Goal: Information Seeking & Learning: Learn about a topic

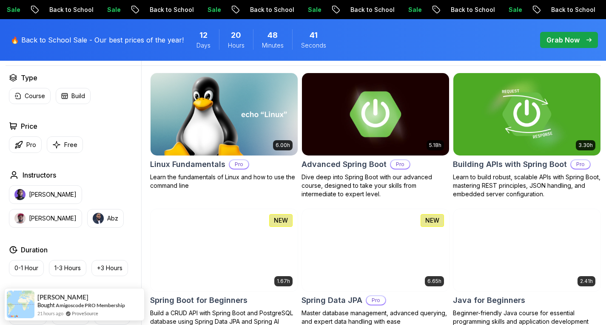
scroll to position [213, 0]
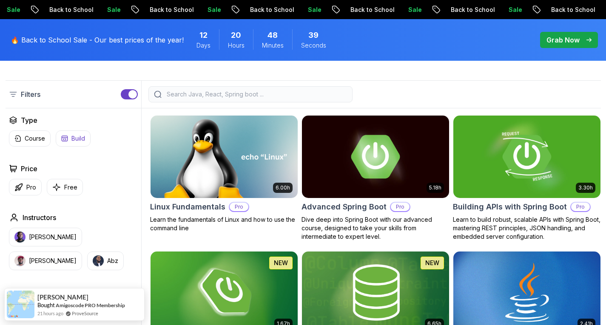
click at [61, 189] on button "Free" at bounding box center [65, 187] width 36 height 17
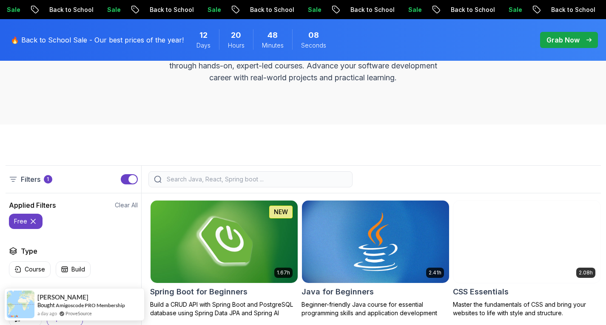
scroll to position [170, 0]
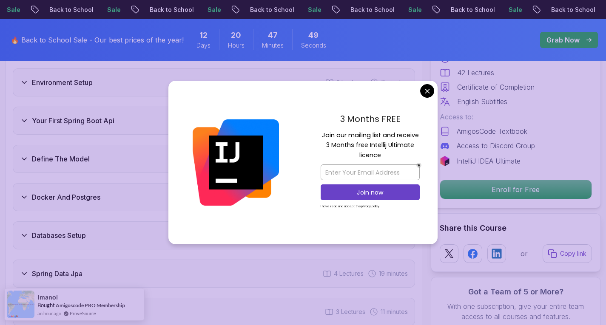
scroll to position [1276, 0]
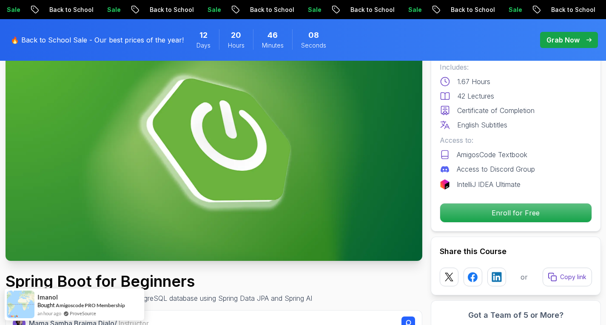
scroll to position [213, 0]
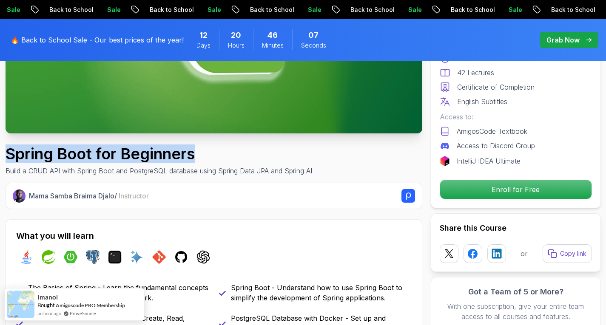
drag, startPoint x: 211, startPoint y: 153, endPoint x: 1, endPoint y: 149, distance: 210.1
copy h1 "Spring Boot for Beginners"
